Goal: Find specific page/section: Find specific page/section

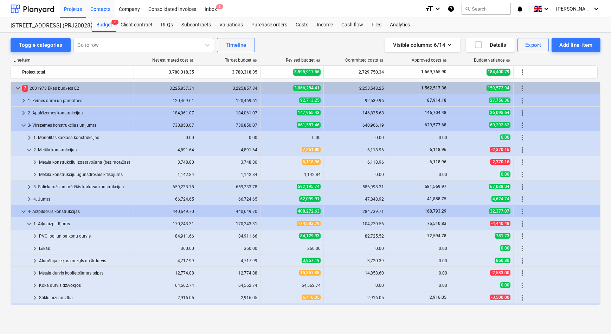
scroll to position [31, 0]
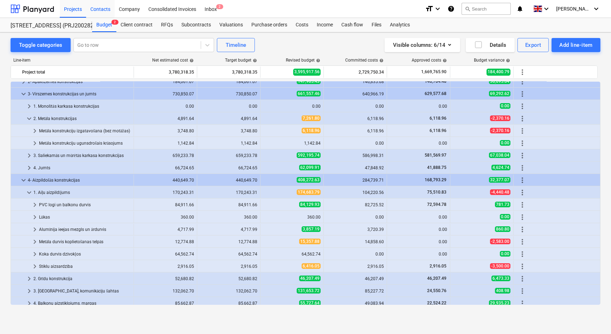
click at [106, 10] on div "Contacts" at bounding box center [100, 9] width 28 height 18
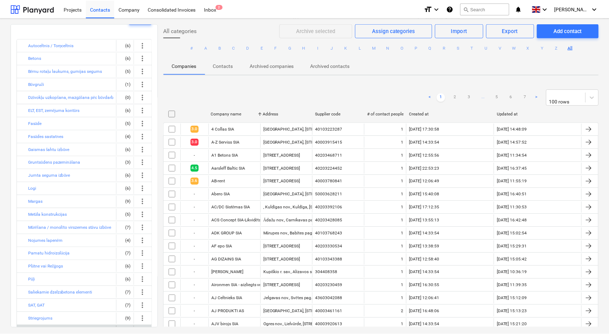
scroll to position [16, 0]
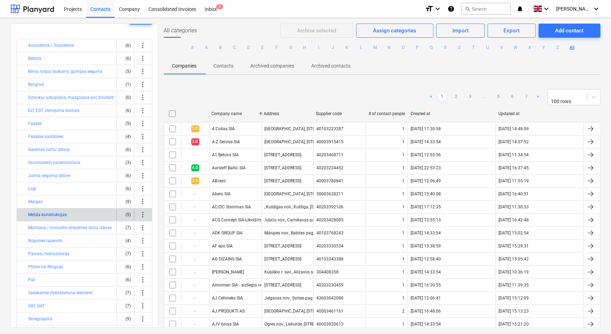
click at [65, 214] on button "Metāla konstrukcijas" at bounding box center [47, 214] width 39 height 8
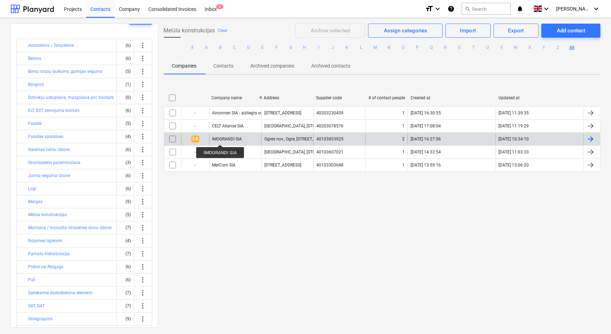
click at [220, 138] on div "IMOGRANDI SIA" at bounding box center [227, 138] width 30 height 5
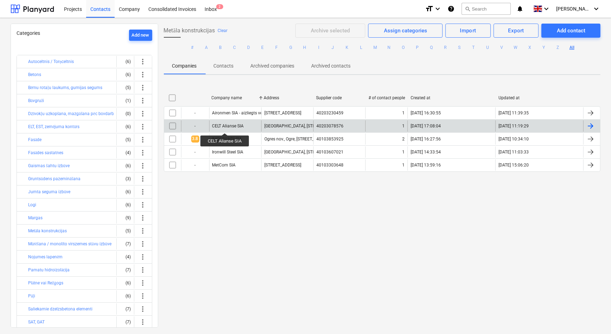
click at [225, 127] on div "CELT Alianse SIA" at bounding box center [228, 125] width 32 height 5
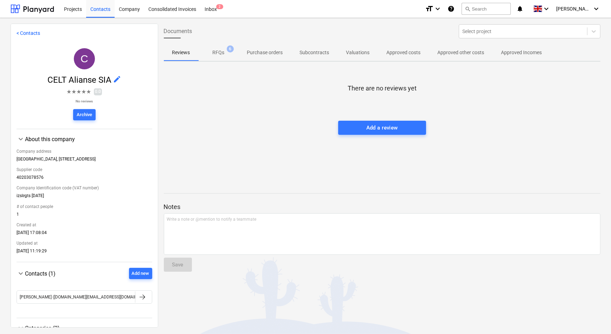
click at [215, 52] on p "RFQs" at bounding box center [219, 52] width 12 height 7
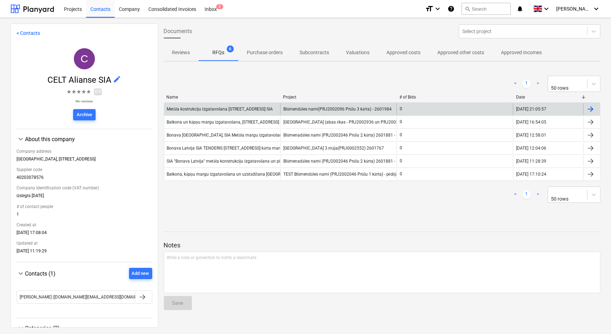
click at [206, 106] on div "Metāla kostrukciju izgatavošana [STREET_ADDRESS] SIA" at bounding box center [220, 108] width 106 height 5
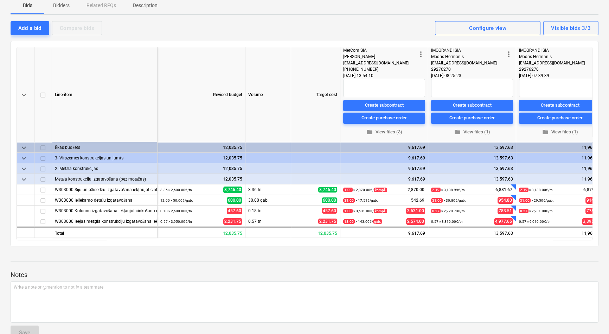
scroll to position [55, 0]
